Goal: Task Accomplishment & Management: Manage account settings

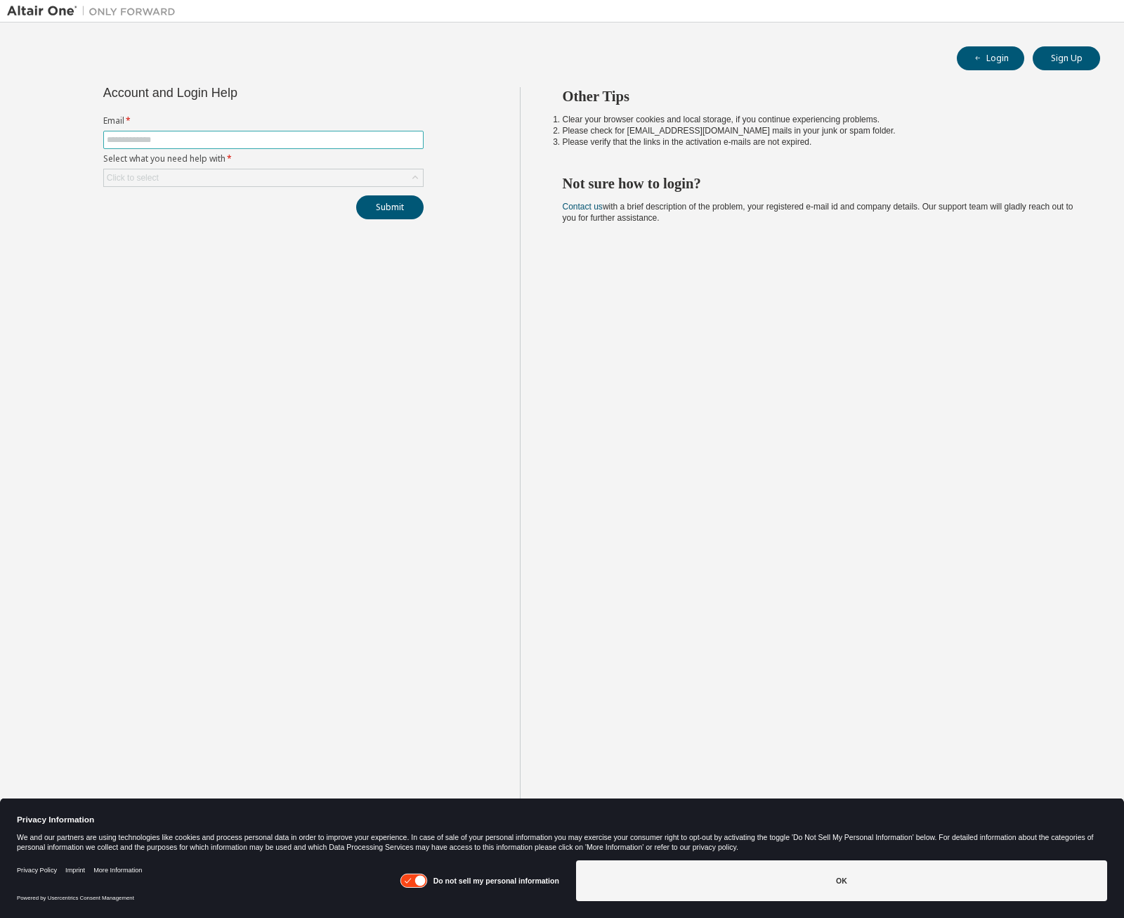
click at [169, 137] on input "text" at bounding box center [263, 139] width 313 height 11
type input "**********"
click at [418, 175] on icon at bounding box center [415, 178] width 14 height 14
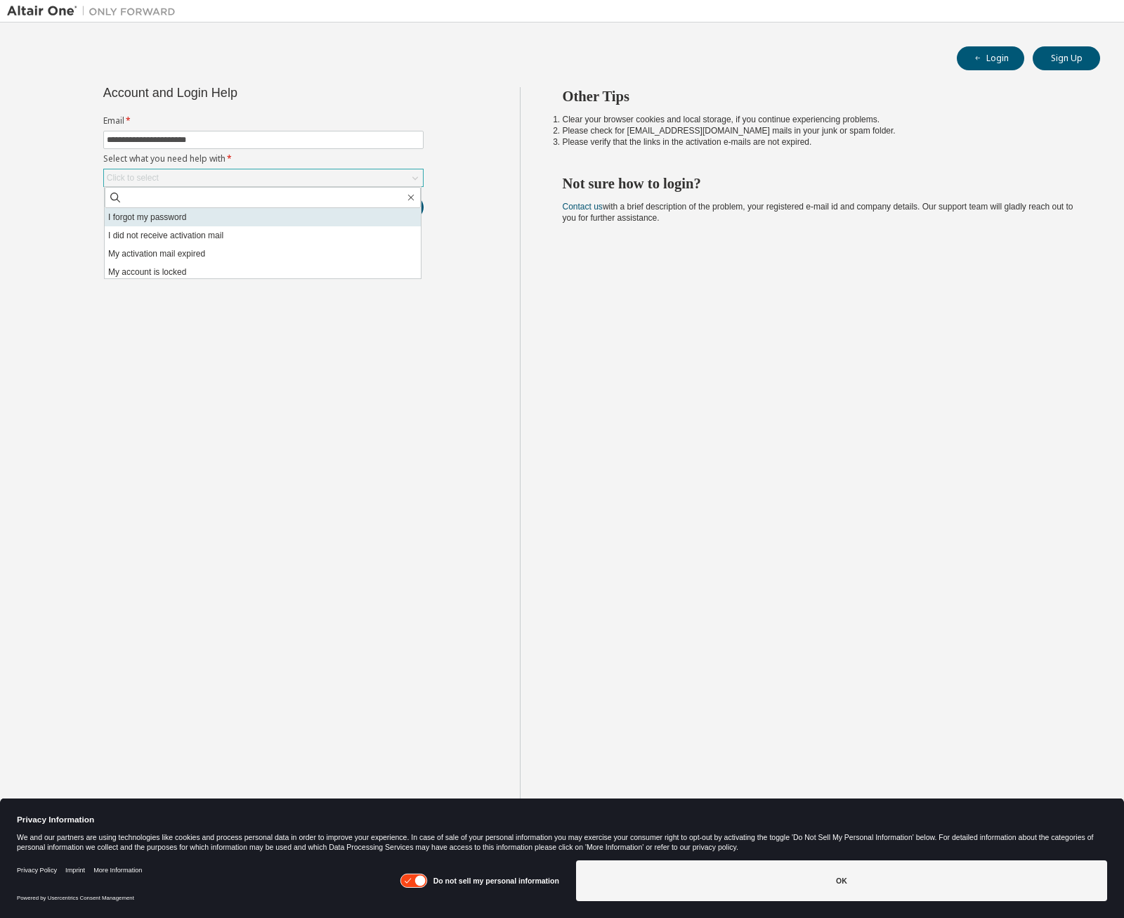
click at [180, 219] on li "I forgot my password" at bounding box center [263, 217] width 316 height 18
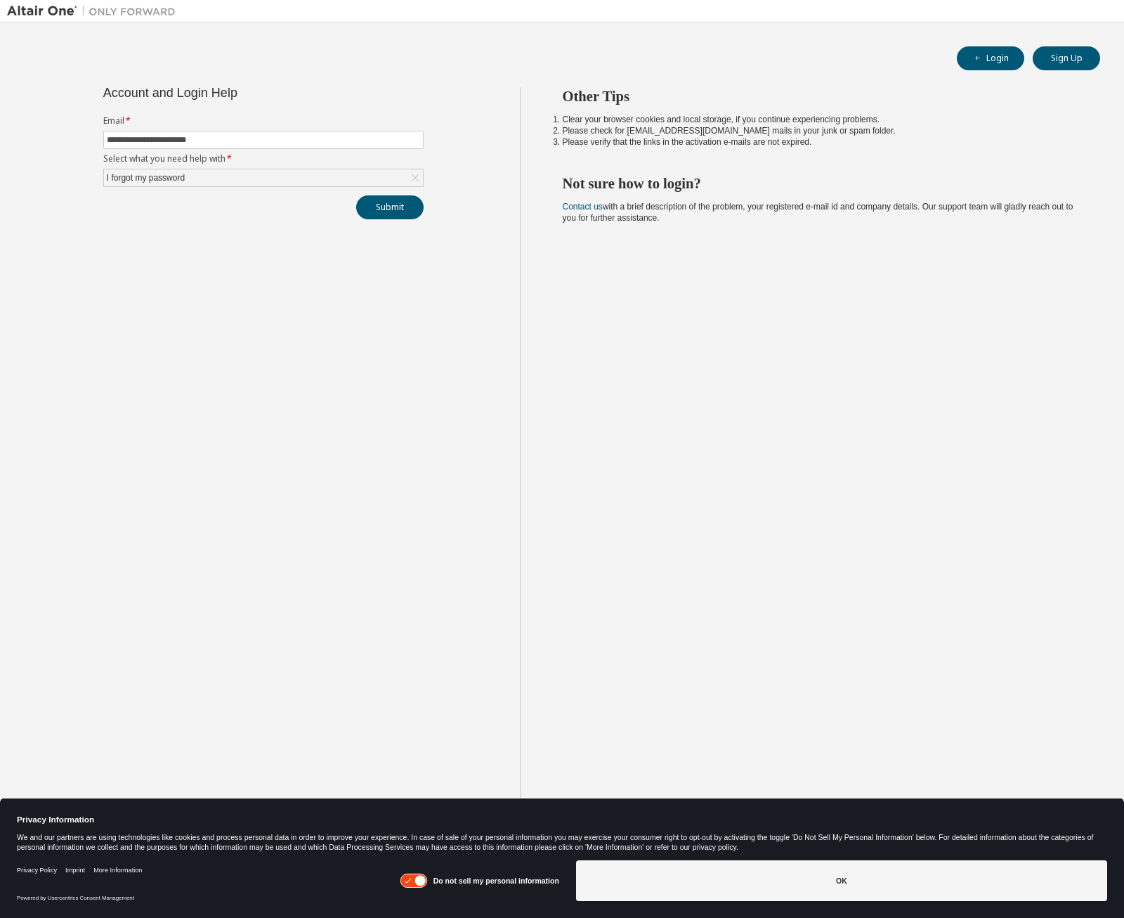
click at [438, 225] on div "**********" at bounding box center [263, 470] width 513 height 766
click at [402, 212] on button "Submit" at bounding box center [389, 207] width 67 height 24
click at [398, 209] on button "Submit" at bounding box center [389, 207] width 67 height 24
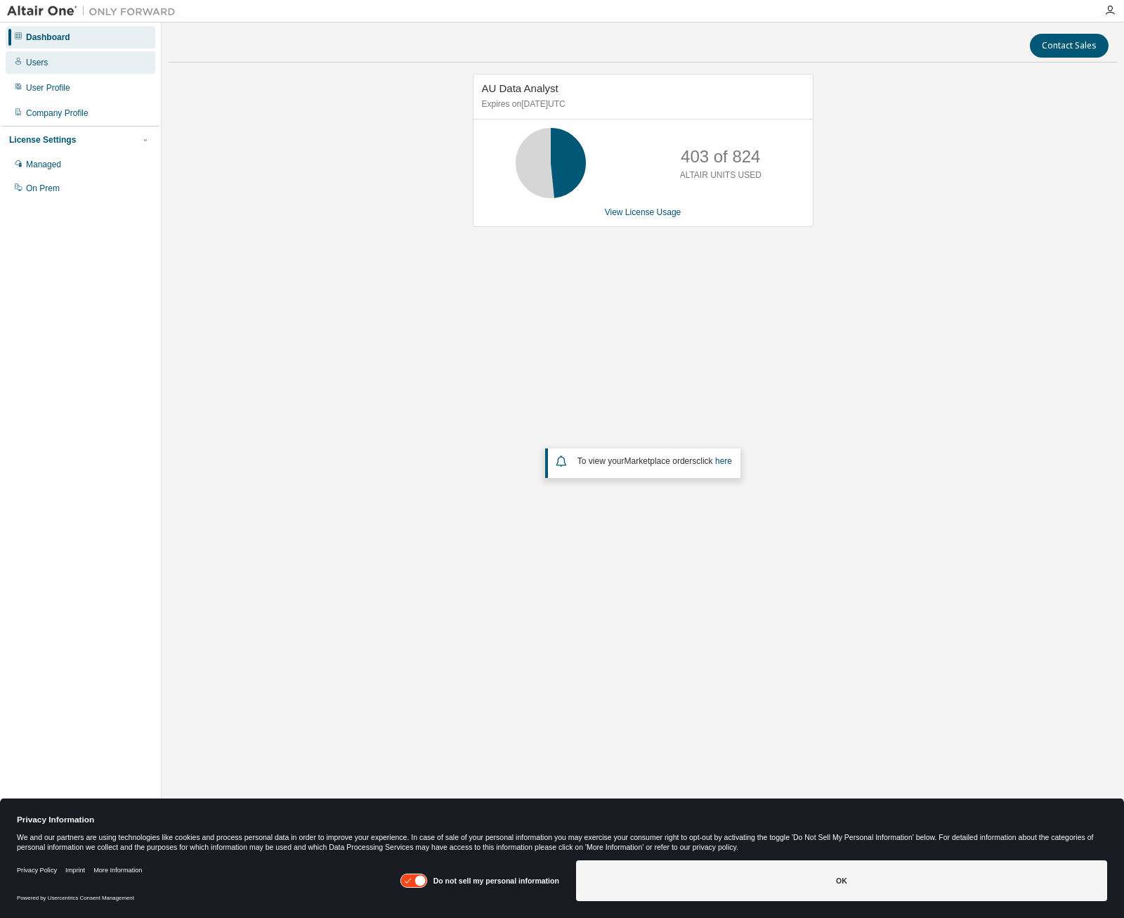
click at [43, 53] on div "Users" at bounding box center [81, 62] width 150 height 22
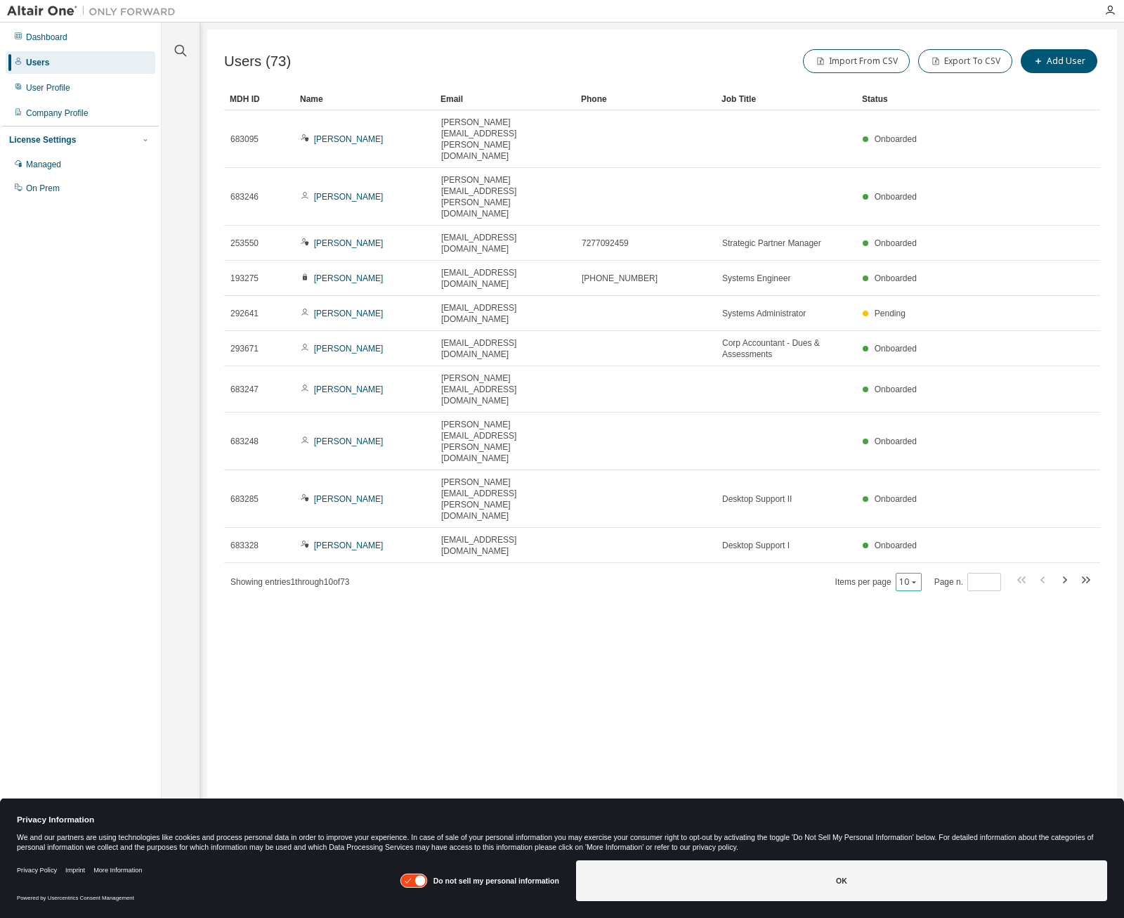
click at [917, 578] on icon "button" at bounding box center [914, 582] width 8 height 8
click at [922, 465] on div "100" at bounding box center [951, 465] width 112 height 17
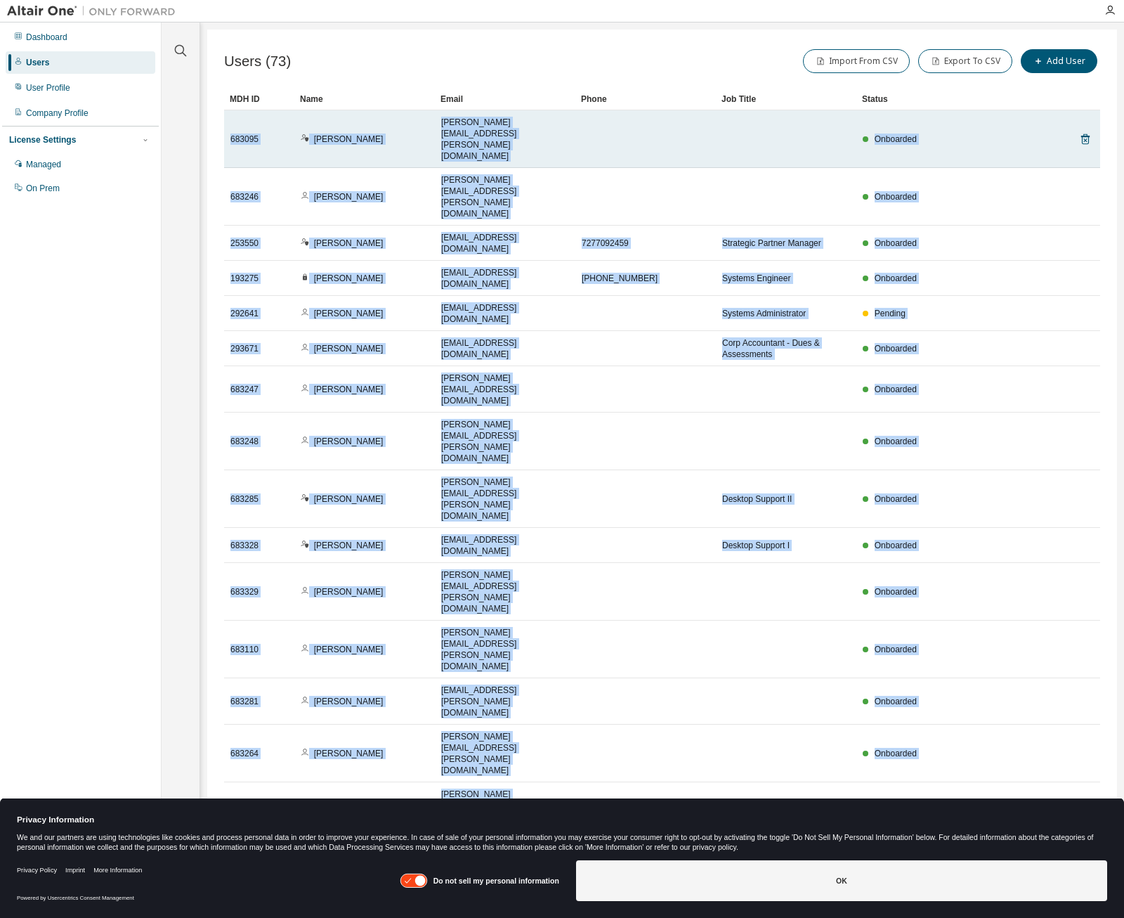
drag, startPoint x: 934, startPoint y: 788, endPoint x: 227, endPoint y: 119, distance: 973.4
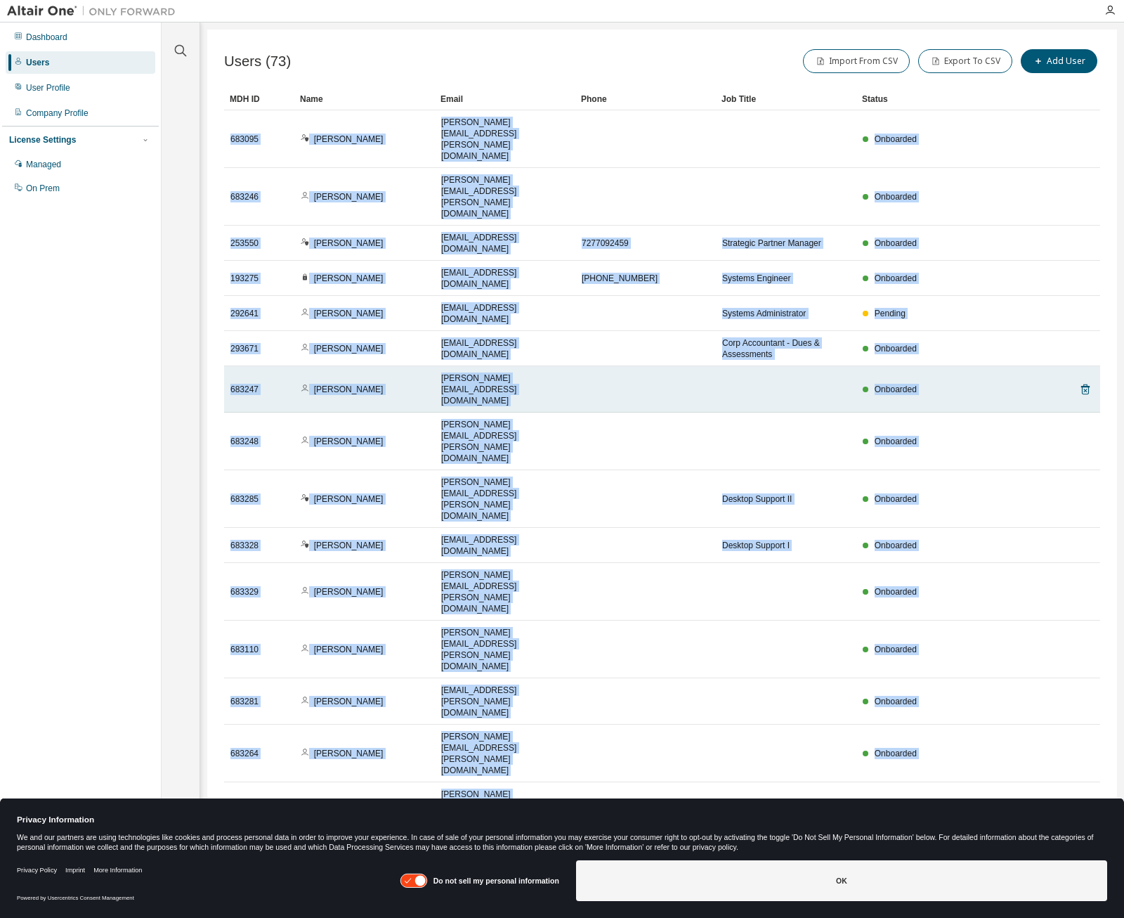
copy tbody "683095 Jerrod Newkirk Jerrod.Newkirk@CoOp.org Onboarded 683246 Valerie Gemeny v…"
